Goal: Task Accomplishment & Management: Complete application form

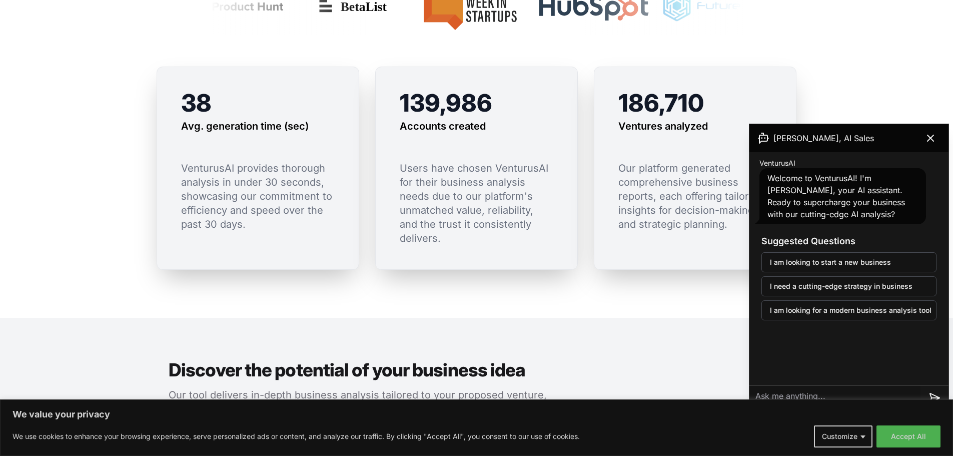
scroll to position [651, 0]
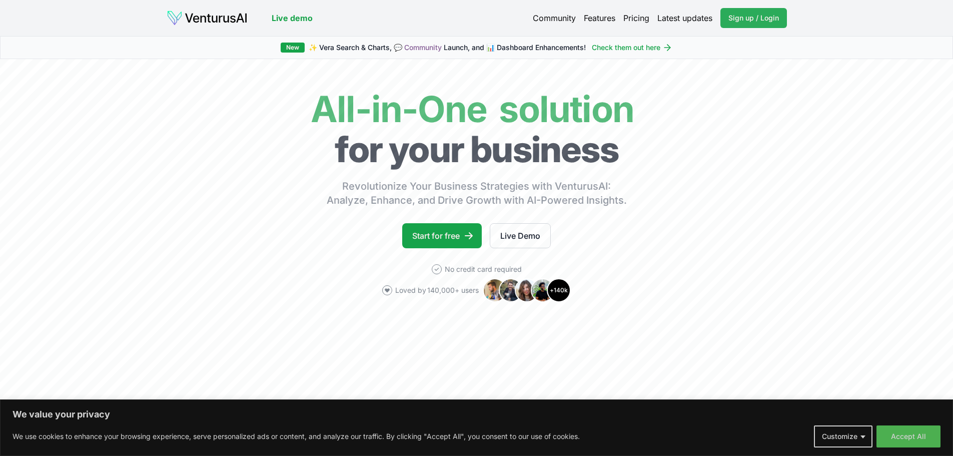
click at [749, 21] on span "Sign up / Login" at bounding box center [753, 18] width 51 height 10
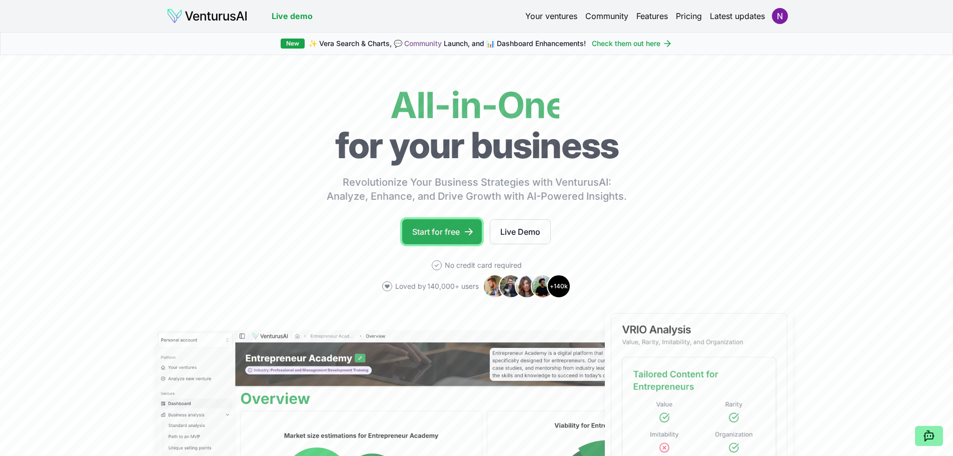
drag, startPoint x: 0, startPoint y: 0, endPoint x: 443, endPoint y: 230, distance: 498.5
click at [443, 230] on link "Start for free" at bounding box center [442, 231] width 80 height 25
